Goal: Find specific page/section: Find specific page/section

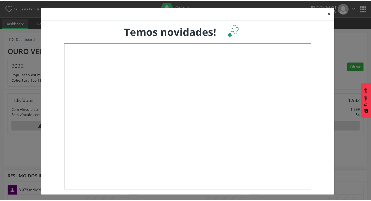
scroll to position [86, 122]
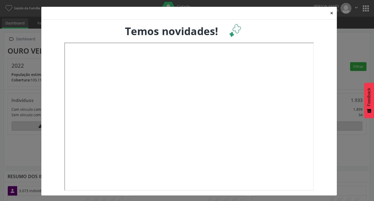
click at [329, 14] on button "×" at bounding box center [332, 13] width 10 height 13
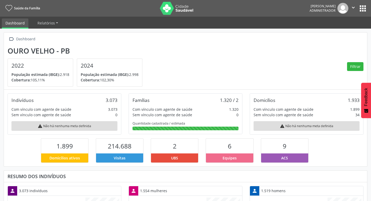
scroll to position [0, 0]
click at [363, 10] on button "apps" at bounding box center [362, 8] width 9 height 9
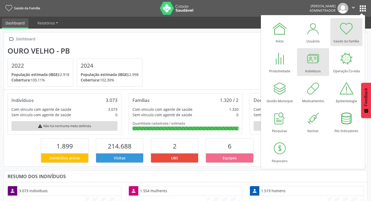
click at [315, 63] on div at bounding box center [313, 59] width 16 height 16
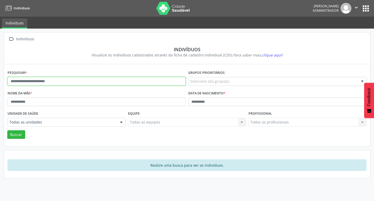
click at [93, 82] on input "text" at bounding box center [97, 81] width 178 height 9
type input "****"
click at [7, 130] on button "Buscar" at bounding box center [16, 134] width 18 height 9
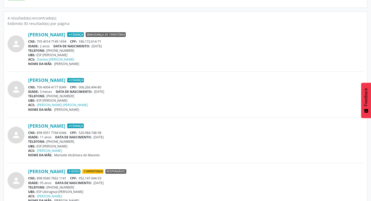
scroll to position [148, 0]
